Goal: Find specific page/section: Find specific page/section

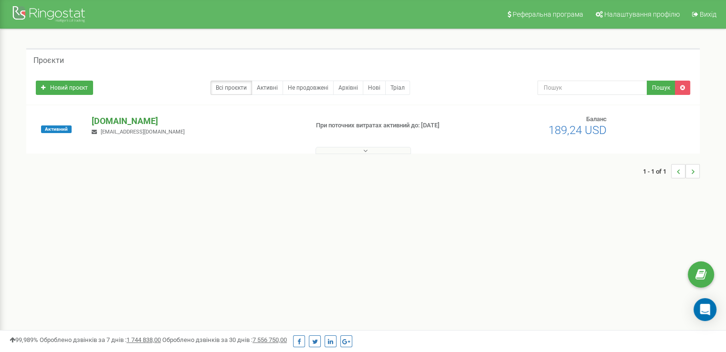
click at [134, 124] on p "[DOMAIN_NAME]" at bounding box center [196, 121] width 208 height 12
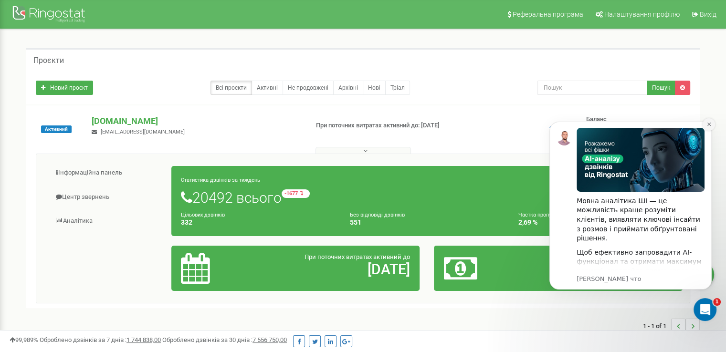
click at [708, 125] on icon "Dismiss notification" at bounding box center [708, 124] width 5 height 5
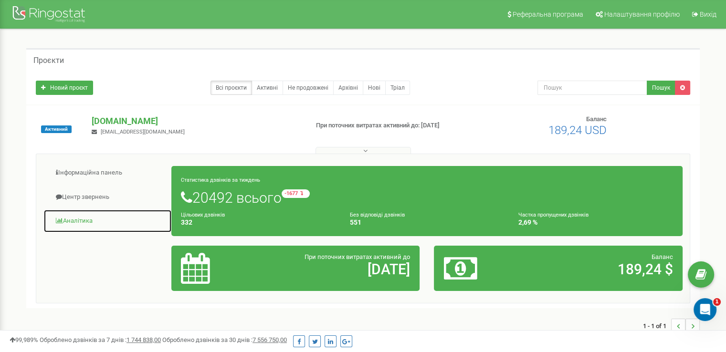
click at [90, 220] on link "Аналiтика" at bounding box center [107, 220] width 128 height 23
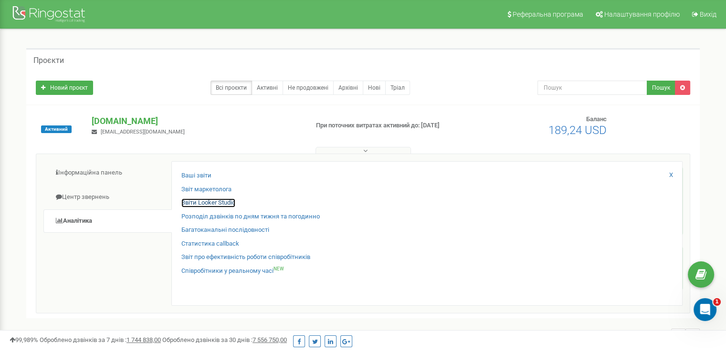
click at [227, 203] on link "Звіти Looker Studio" at bounding box center [208, 202] width 54 height 9
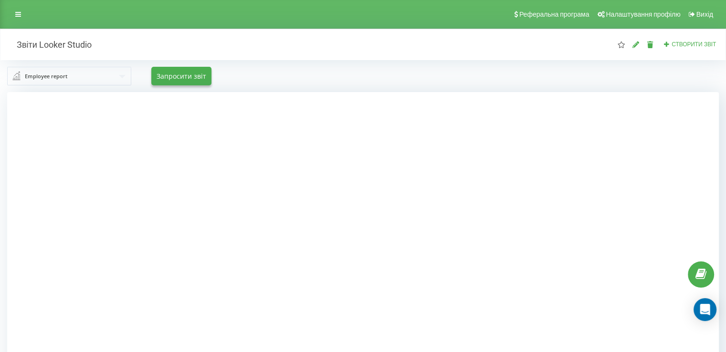
click at [76, 71] on input "text" at bounding box center [69, 75] width 123 height 17
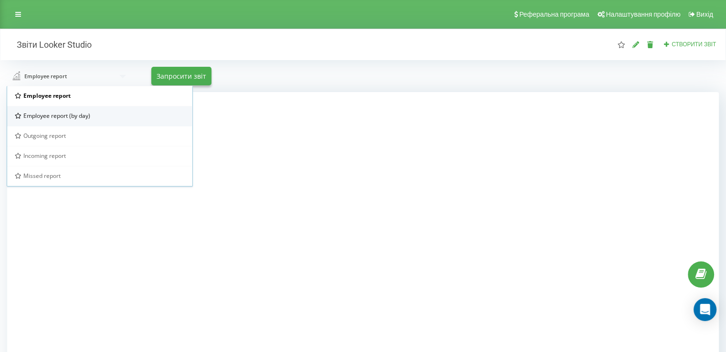
click at [79, 109] on div "Employee report (by day)" at bounding box center [99, 116] width 185 height 20
click at [0, 0] on div at bounding box center [0, 0] width 0 height 0
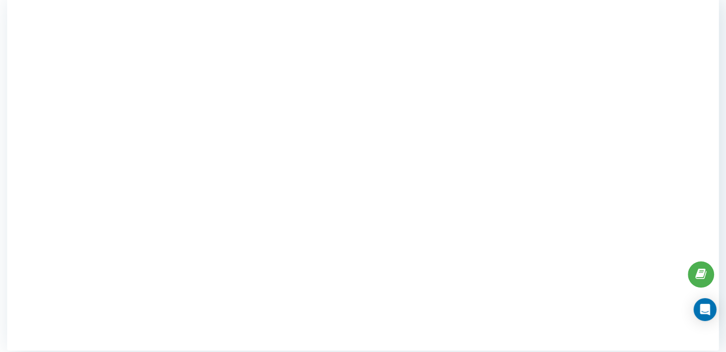
scroll to position [99, 0]
